Goal: Navigation & Orientation: Find specific page/section

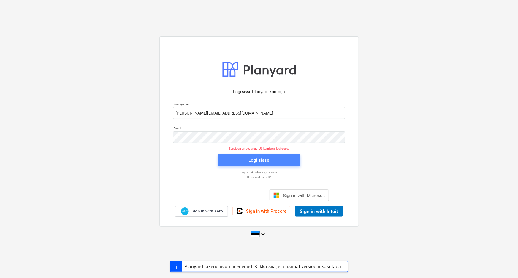
click at [260, 157] on div "Logi sisse" at bounding box center [259, 161] width 21 height 8
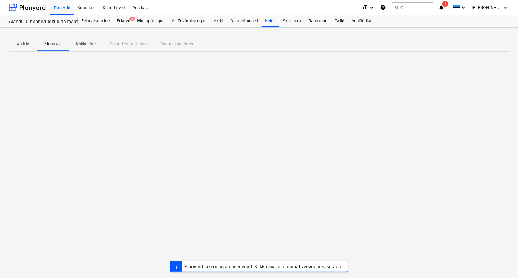
click at [458, 6] on div "Märkmete laadimine ebaõnnestus" at bounding box center [435, 6] width 160 height 12
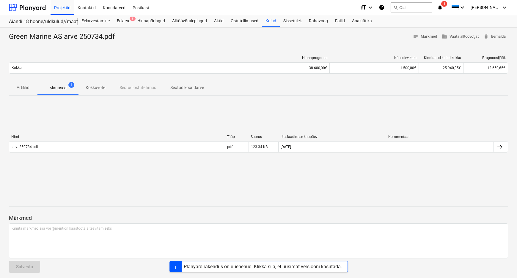
click at [457, 4] on div "Märkmete laadimine ebaõnnestus" at bounding box center [433, 6] width 160 height 12
click at [455, 7] on div "Märkmete laadimine ebaõnnestus" at bounding box center [433, 6] width 160 height 12
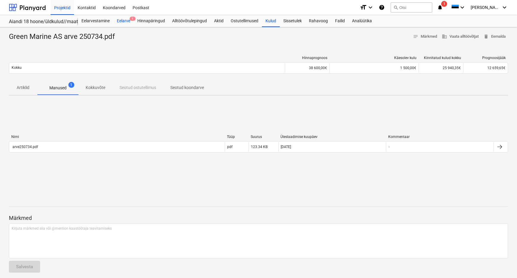
click at [125, 21] on div "Eelarve 1" at bounding box center [123, 21] width 20 height 12
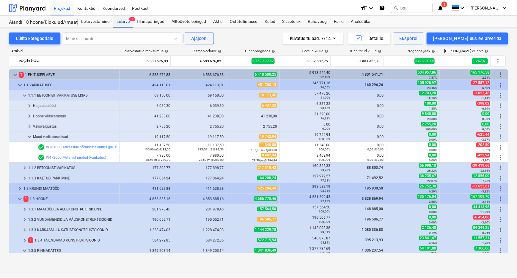
scroll to position [54, 0]
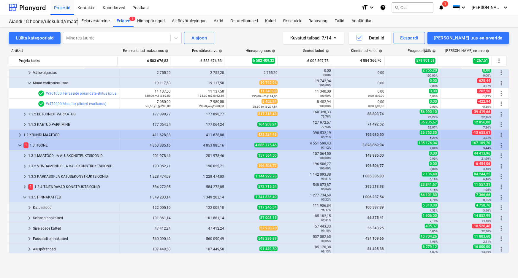
click at [444, 7] on icon "notifications" at bounding box center [442, 7] width 6 height 7
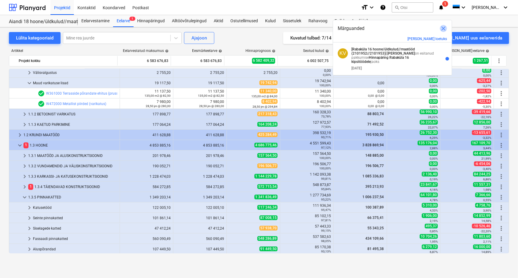
click at [443, 28] on span "close" at bounding box center [443, 28] width 7 height 7
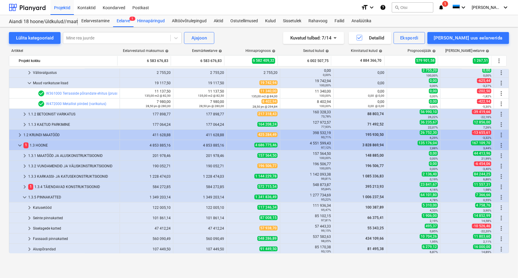
click at [157, 20] on div "Hinnapäringud" at bounding box center [151, 21] width 35 height 12
